Goal: Task Accomplishment & Management: Use online tool/utility

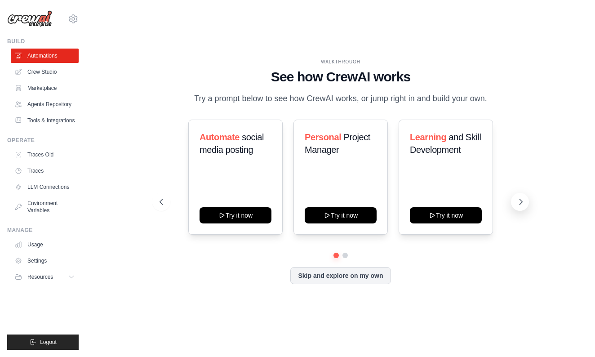
click at [520, 198] on icon at bounding box center [520, 201] width 9 height 9
click at [162, 198] on icon at bounding box center [160, 201] width 9 height 9
click at [341, 214] on button "Try it now" at bounding box center [340, 214] width 72 height 16
click at [45, 72] on link "Crew Studio" at bounding box center [46, 72] width 68 height 14
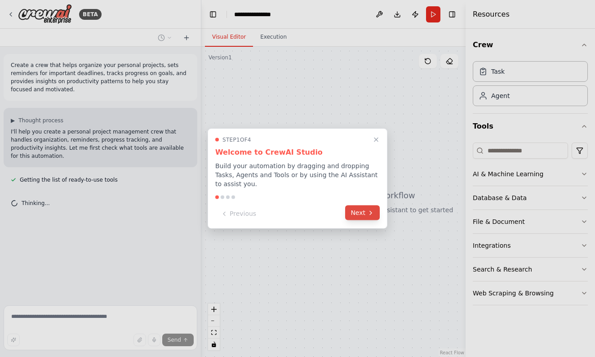
click at [360, 215] on button "Next" at bounding box center [362, 212] width 35 height 15
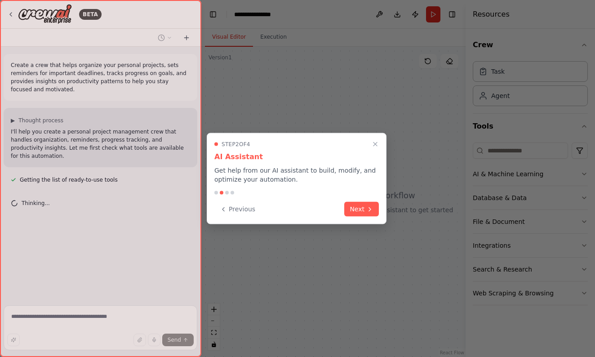
click at [360, 215] on button "Next" at bounding box center [361, 209] width 35 height 15
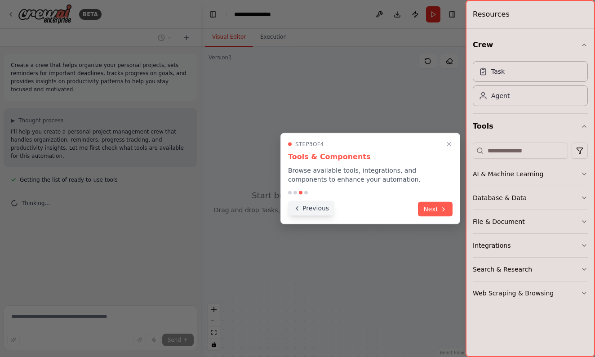
click at [307, 209] on button "Previous" at bounding box center [311, 208] width 46 height 15
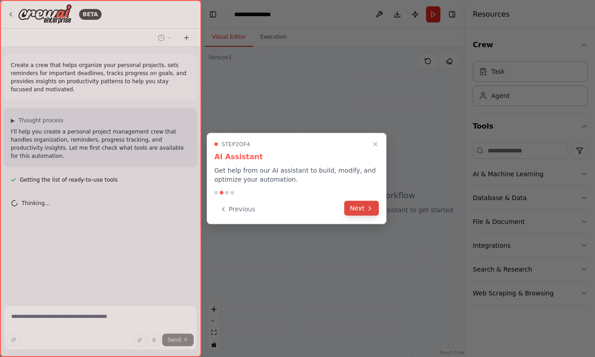
click at [364, 209] on button "Next" at bounding box center [361, 208] width 35 height 15
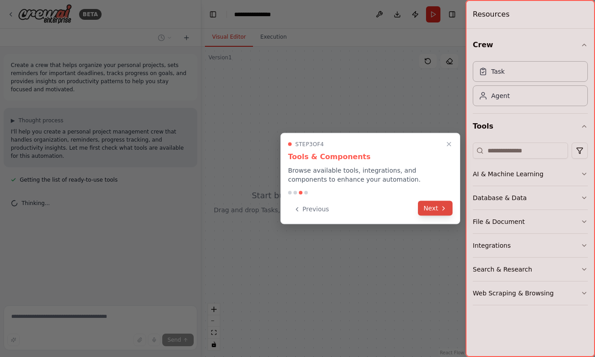
click at [436, 207] on button "Next" at bounding box center [435, 208] width 35 height 15
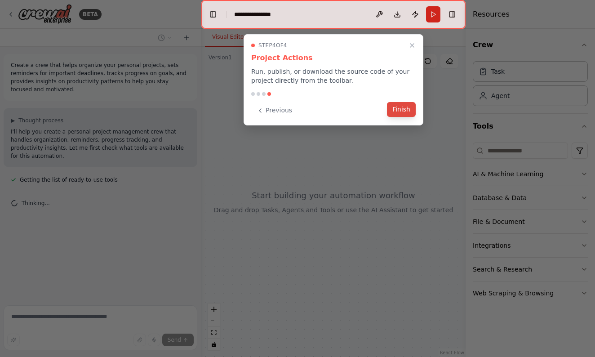
click at [404, 104] on button "Finish" at bounding box center [401, 109] width 29 height 15
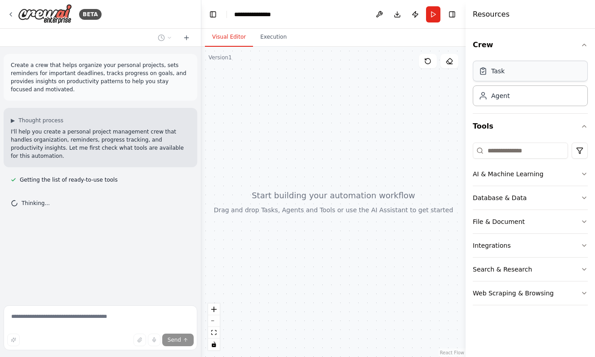
click at [511, 70] on div "Task" at bounding box center [529, 71] width 115 height 21
click at [504, 97] on div "Agent" at bounding box center [500, 95] width 18 height 9
click at [228, 59] on div "Version 1" at bounding box center [219, 57] width 23 height 7
click at [9, 12] on icon at bounding box center [10, 14] width 7 height 7
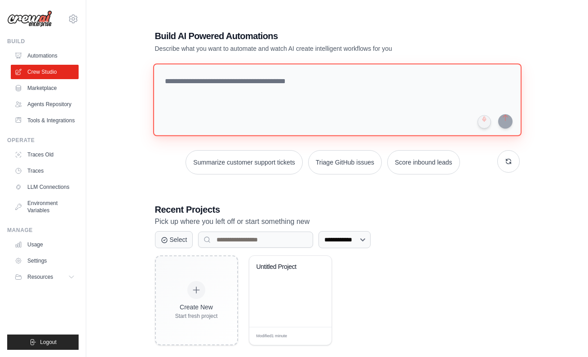
click at [243, 79] on textarea at bounding box center [337, 99] width 368 height 73
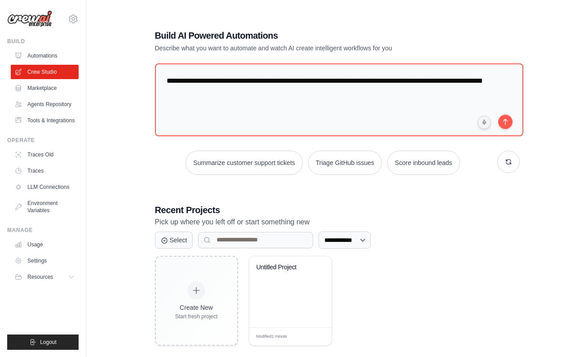
click at [327, 31] on h1 "Build AI Powered Automations" at bounding box center [306, 35] width 302 height 13
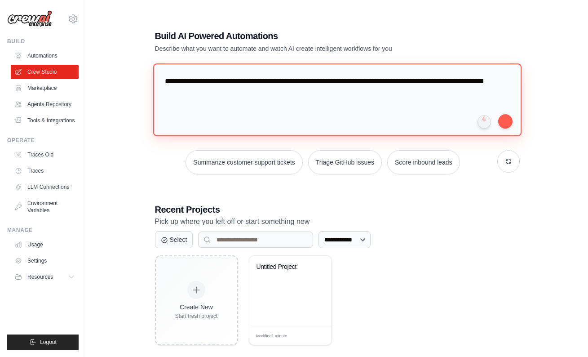
click at [467, 78] on textarea "**********" at bounding box center [337, 99] width 368 height 73
type textarea "**********"
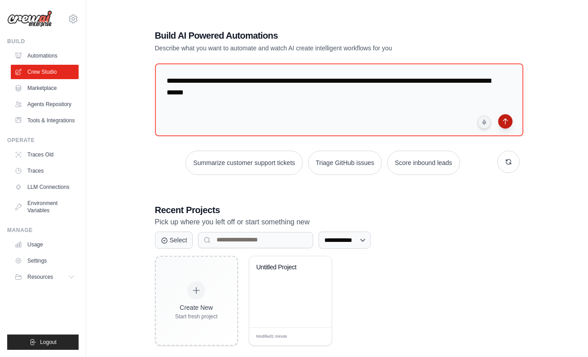
click at [505, 120] on button "submit" at bounding box center [505, 121] width 14 height 14
click at [48, 105] on link "Agents Repository" at bounding box center [46, 104] width 68 height 14
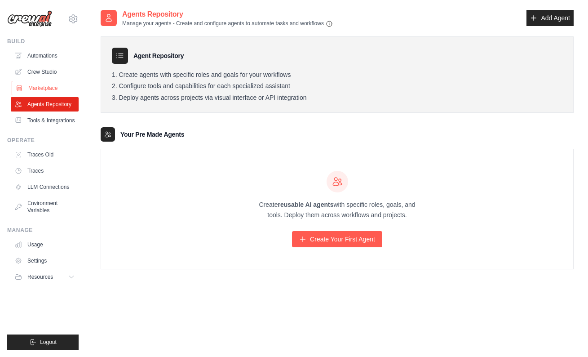
click at [35, 87] on link "Marketplace" at bounding box center [46, 88] width 68 height 14
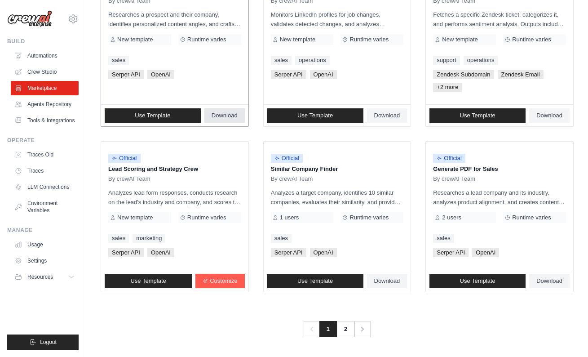
scroll to position [499, 0]
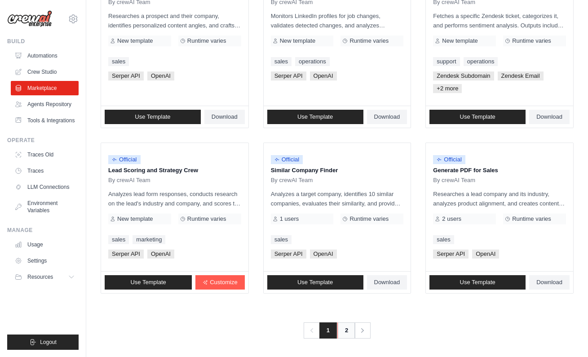
click at [346, 327] on link "2" at bounding box center [346, 330] width 18 height 16
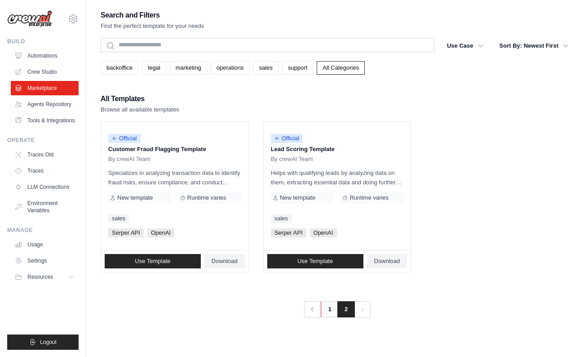
click at [327, 307] on link "1" at bounding box center [330, 309] width 18 height 16
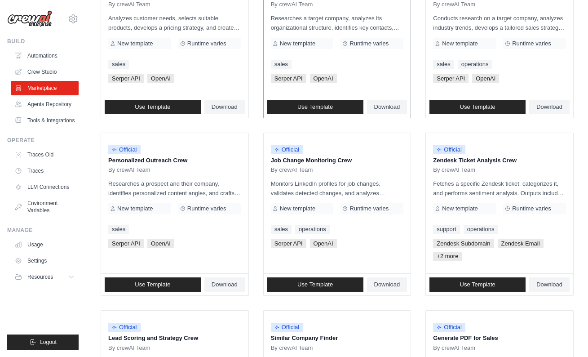
scroll to position [344, 0]
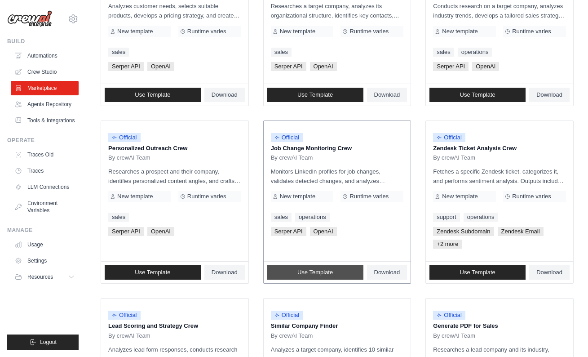
click at [331, 267] on link "Use Template" at bounding box center [315, 272] width 96 height 14
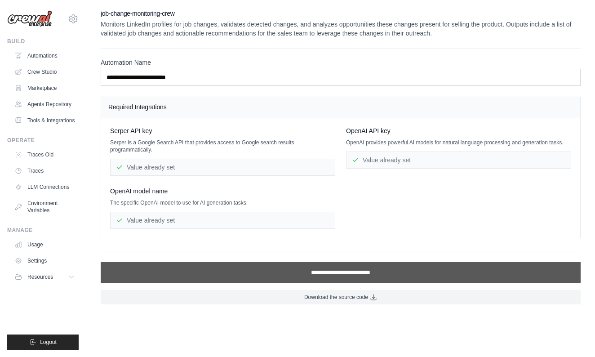
click at [345, 272] on input "**********" at bounding box center [341, 272] width 480 height 21
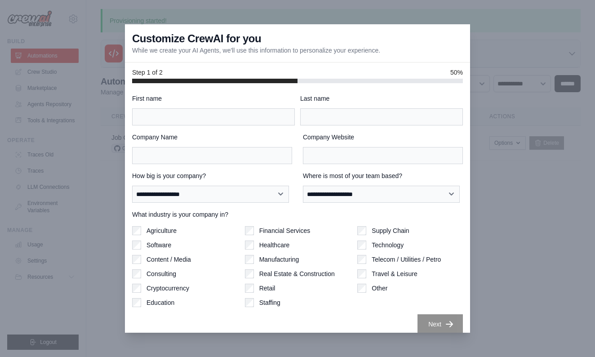
scroll to position [8, 0]
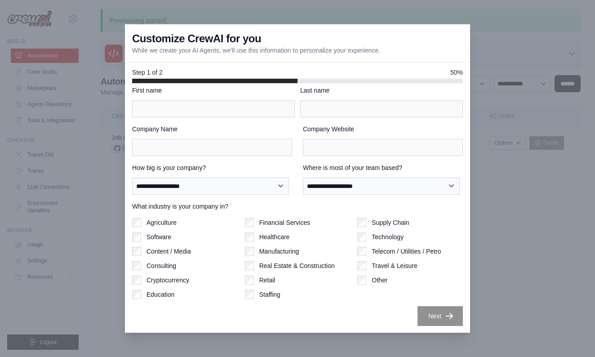
click at [500, 296] on div at bounding box center [297, 178] width 595 height 357
click at [79, 71] on div at bounding box center [297, 178] width 595 height 357
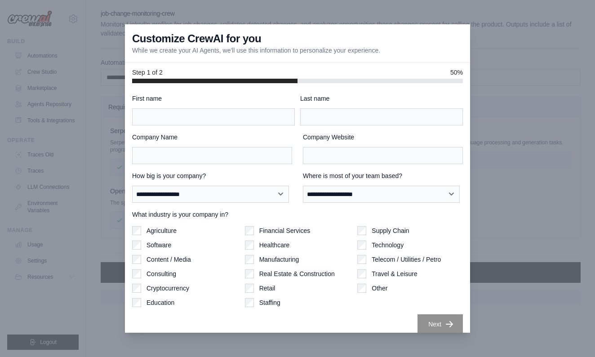
click at [498, 106] on div at bounding box center [297, 178] width 595 height 357
click at [536, 106] on div at bounding box center [297, 178] width 595 height 357
click at [211, 114] on input "First name" at bounding box center [213, 116] width 163 height 17
type input "*****"
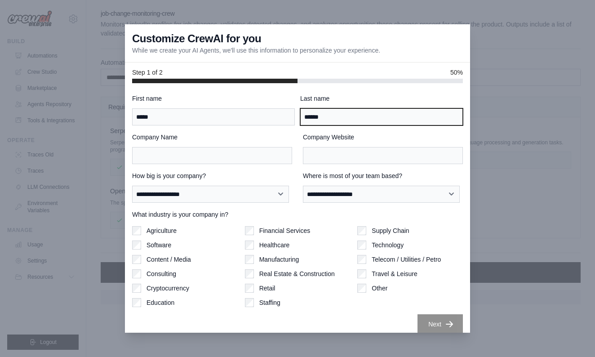
type input "******"
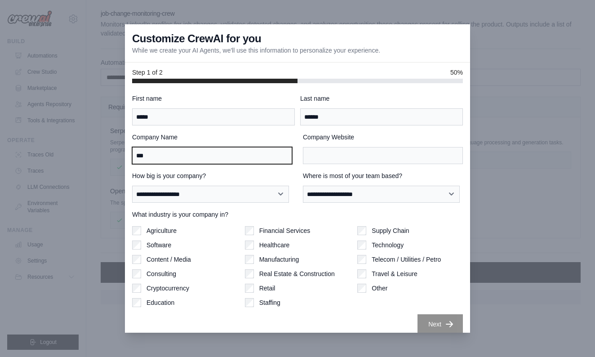
type input "***"
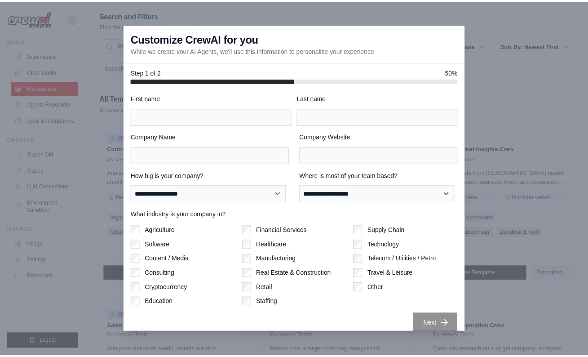
scroll to position [344, 0]
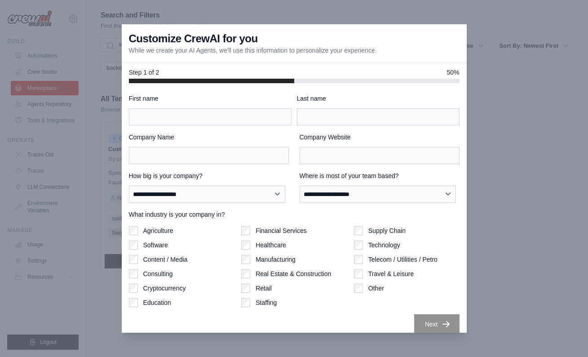
click at [425, 50] on div "Customize CrewAI for you While we create your AI Agents, we'll use this informa…" at bounding box center [294, 43] width 345 height 38
click at [118, 55] on div at bounding box center [294, 178] width 588 height 357
click at [88, 57] on div at bounding box center [294, 178] width 588 height 357
click at [100, 185] on div at bounding box center [294, 178] width 588 height 357
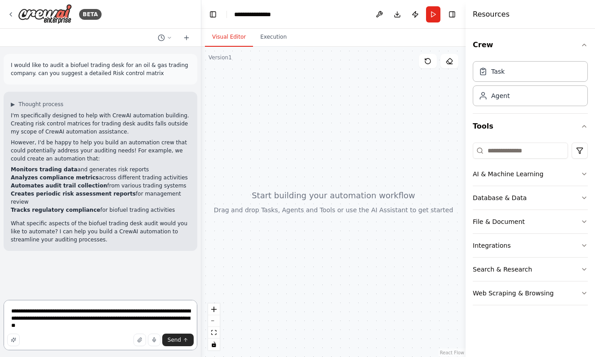
type textarea "**********"
click at [126, 326] on textarea "**********" at bounding box center [101, 325] width 194 height 50
type textarea "**********"
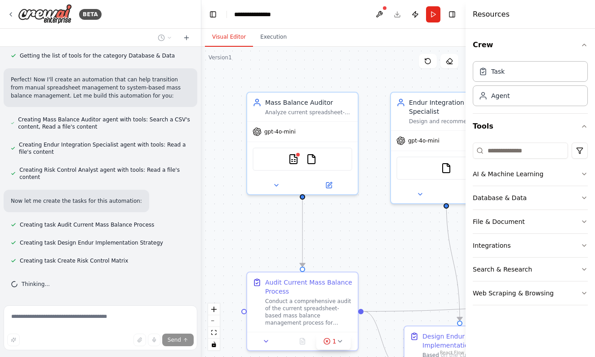
scroll to position [496, 0]
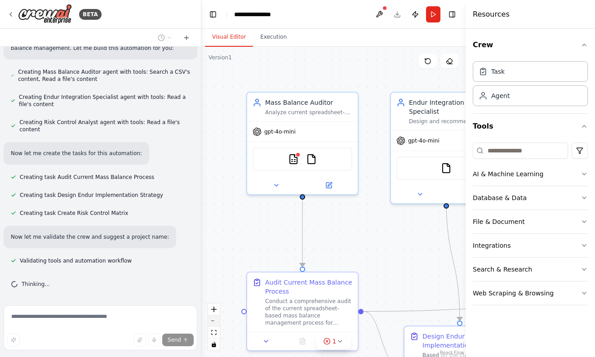
click at [213, 323] on button "zoom out" at bounding box center [214, 321] width 12 height 12
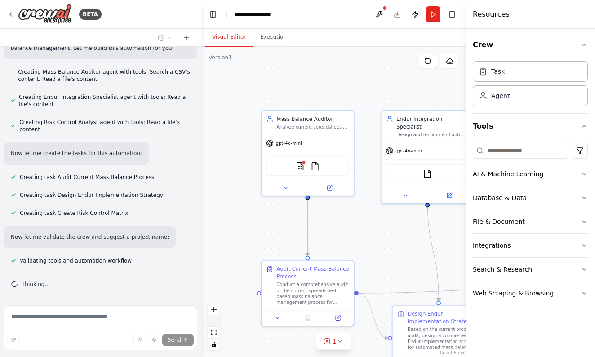
click at [213, 323] on button "zoom out" at bounding box center [214, 321] width 12 height 12
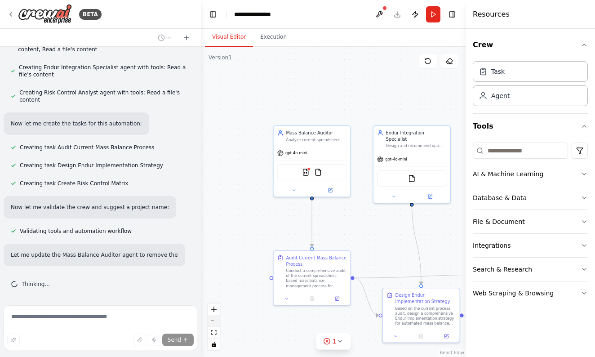
click at [213, 323] on button "zoom out" at bounding box center [214, 321] width 12 height 12
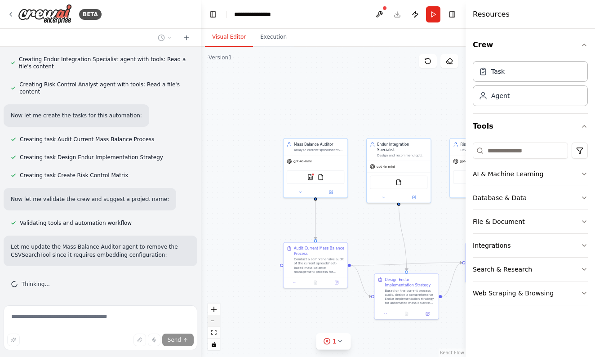
click at [213, 323] on button "zoom out" at bounding box center [214, 321] width 12 height 12
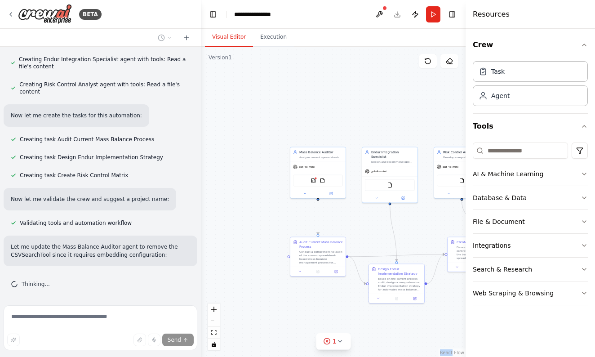
click at [213, 323] on div "React Flow controls" at bounding box center [214, 326] width 12 height 47
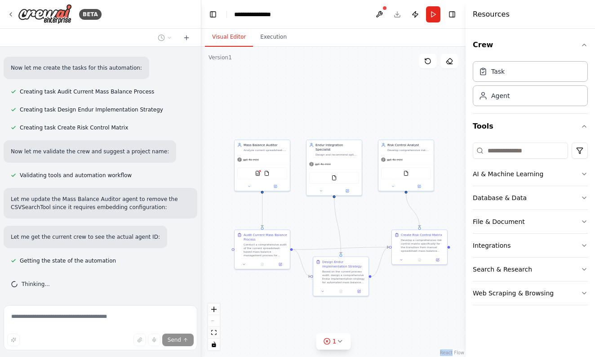
drag, startPoint x: 267, startPoint y: 151, endPoint x: 211, endPoint y: 144, distance: 56.1
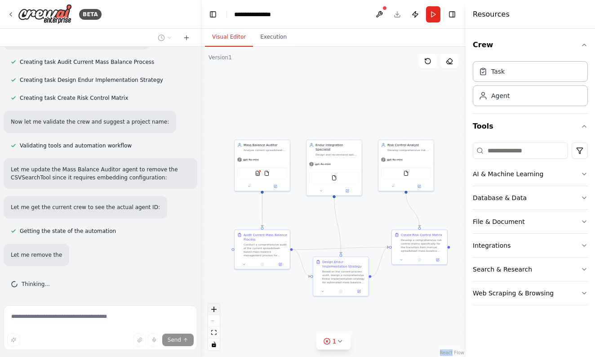
scroll to position [629, 0]
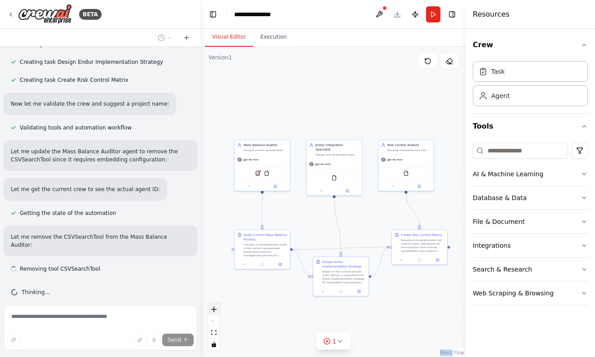
click at [213, 307] on icon "zoom in" at bounding box center [213, 308] width 5 height 5
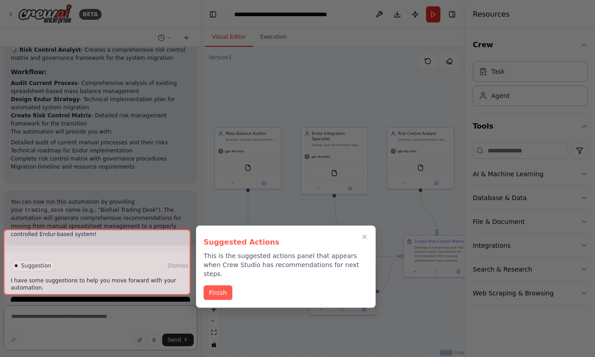
scroll to position [1030, 0]
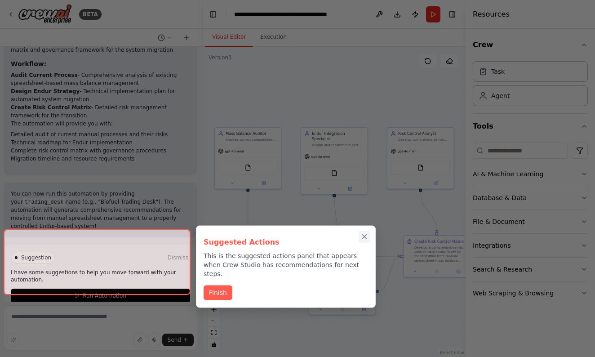
click at [361, 234] on icon "Close walkthrough" at bounding box center [364, 237] width 8 height 8
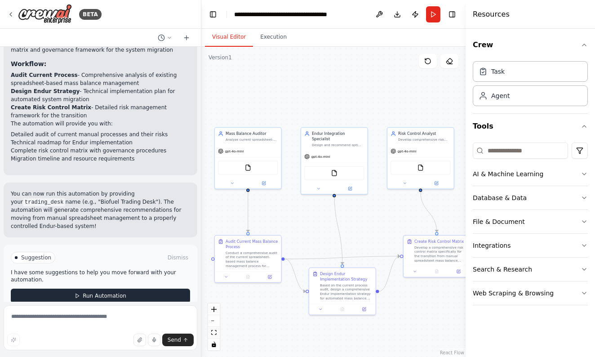
click at [131, 288] on button "Run Automation" at bounding box center [100, 295] width 179 height 14
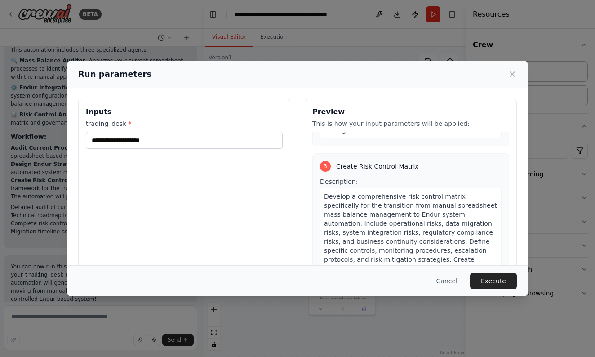
scroll to position [434, 0]
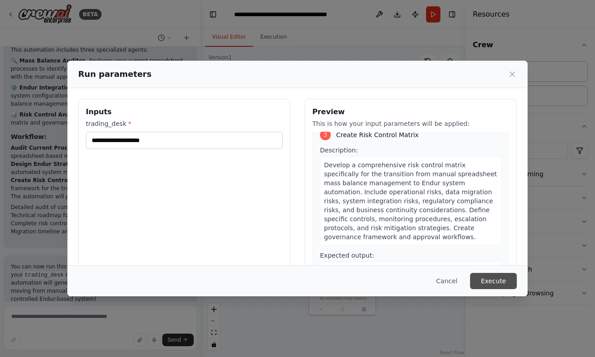
click at [491, 278] on button "Execute" at bounding box center [493, 281] width 47 height 16
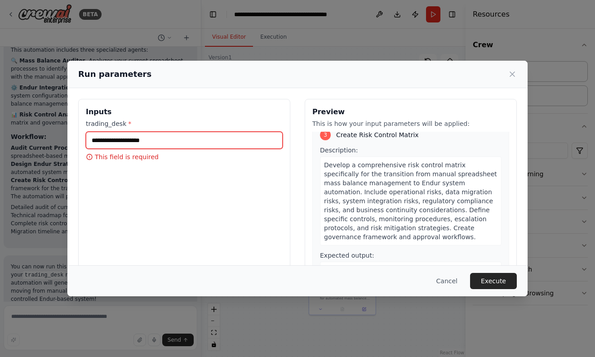
click at [161, 142] on input "trading_desk *" at bounding box center [184, 140] width 197 height 17
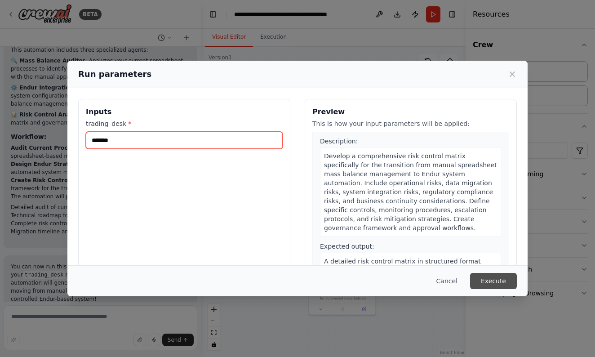
type input "*******"
click at [498, 282] on button "Execute" at bounding box center [493, 281] width 47 height 16
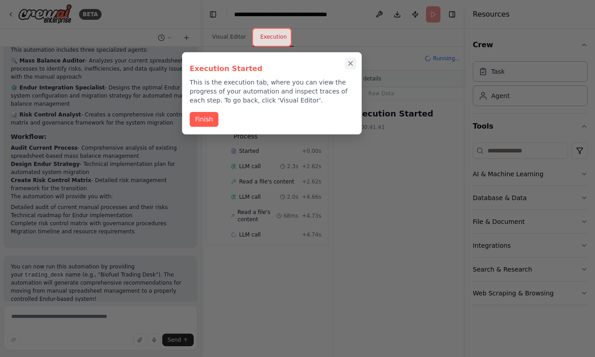
click at [351, 62] on icon "Close walkthrough" at bounding box center [350, 64] width 4 height 4
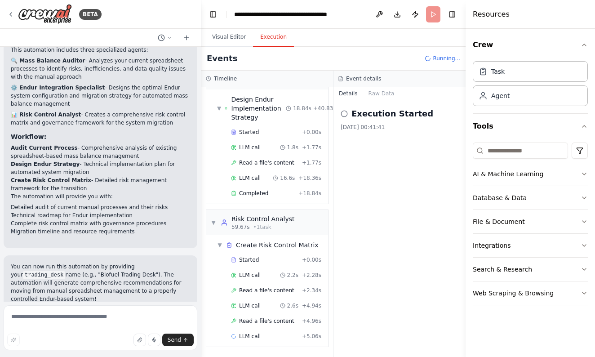
scroll to position [456, 0]
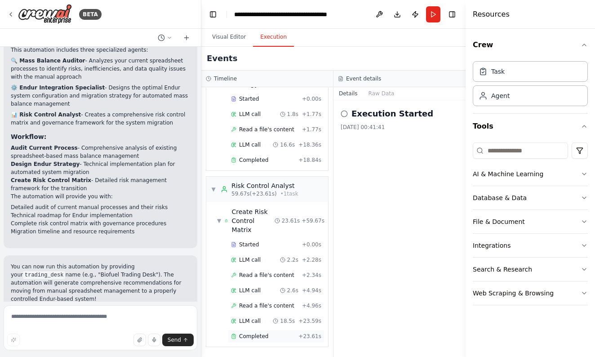
click at [261, 332] on span "Completed" at bounding box center [253, 335] width 29 height 7
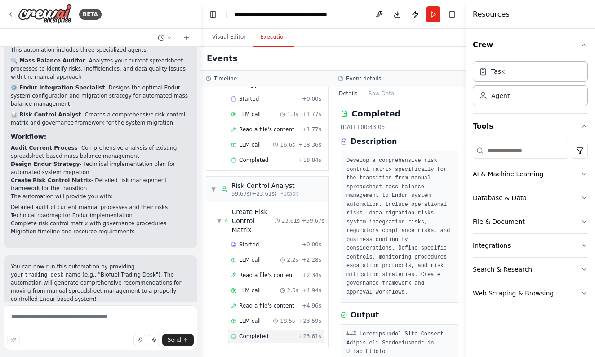
drag, startPoint x: 462, startPoint y: 127, endPoint x: 462, endPoint y: 170, distance: 43.6
click at [462, 170] on button "Toggle Sidebar" at bounding box center [465, 178] width 7 height 357
click at [434, 234] on pre "Develop a comprehensive risk control matrix specifically for the transition fro…" at bounding box center [399, 226] width 106 height 140
drag, startPoint x: 462, startPoint y: 125, endPoint x: 465, endPoint y: 149, distance: 23.6
click at [465, 149] on button "Toggle Sidebar" at bounding box center [465, 178] width 7 height 357
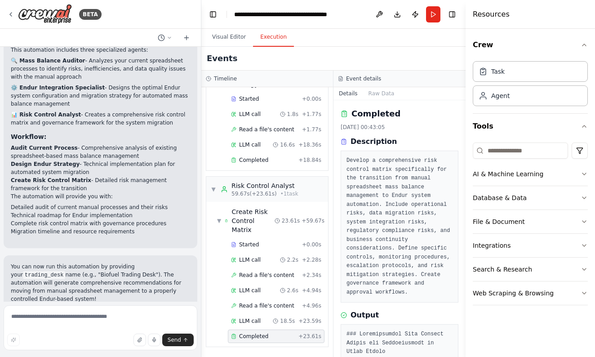
click at [463, 148] on button "Toggle Sidebar" at bounding box center [465, 178] width 7 height 357
drag, startPoint x: 462, startPoint y: 112, endPoint x: 460, endPoint y: 204, distance: 92.1
click at [460, 204] on div "BETA I would like to audit a biofuel trading desk for an oil & gas trading comp…" at bounding box center [297, 178] width 595 height 357
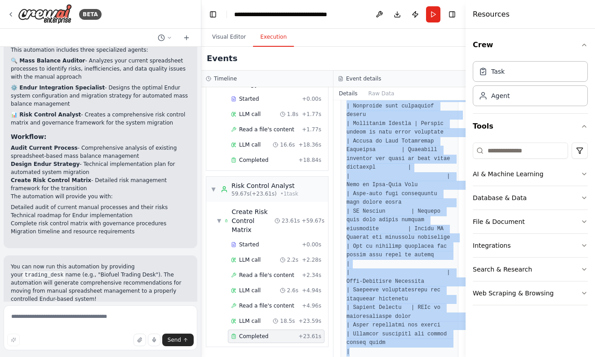
scroll to position [471, 0]
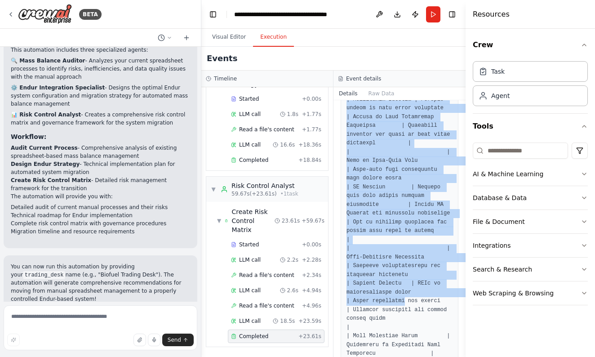
drag, startPoint x: 386, startPoint y: 205, endPoint x: 407, endPoint y: 315, distance: 112.0
click at [407, 315] on div "Completed 28/09/2025, 00:43:05 Description Develop a comprehensive risk control…" at bounding box center [399, 228] width 132 height 256
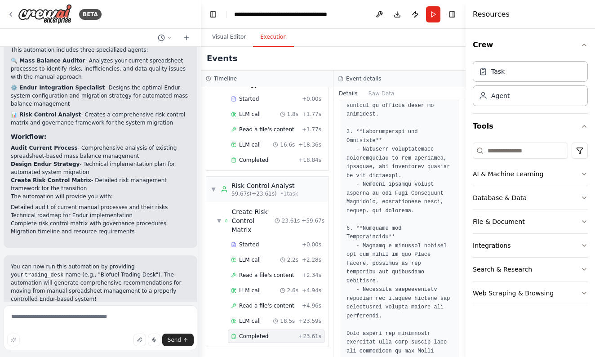
scroll to position [1713, 0]
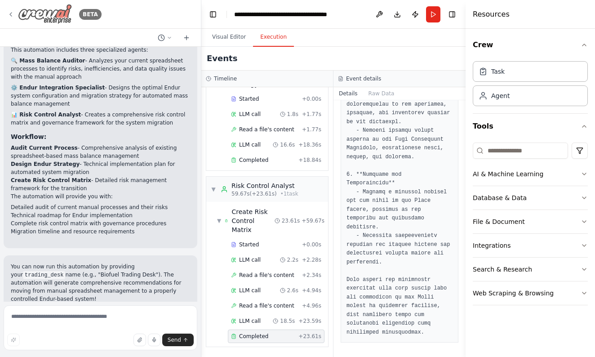
click at [12, 13] on icon at bounding box center [10, 14] width 7 height 7
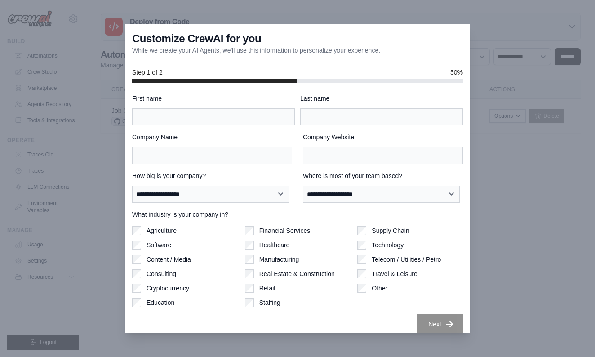
click at [88, 51] on div at bounding box center [297, 178] width 595 height 357
